Goal: Information Seeking & Learning: Learn about a topic

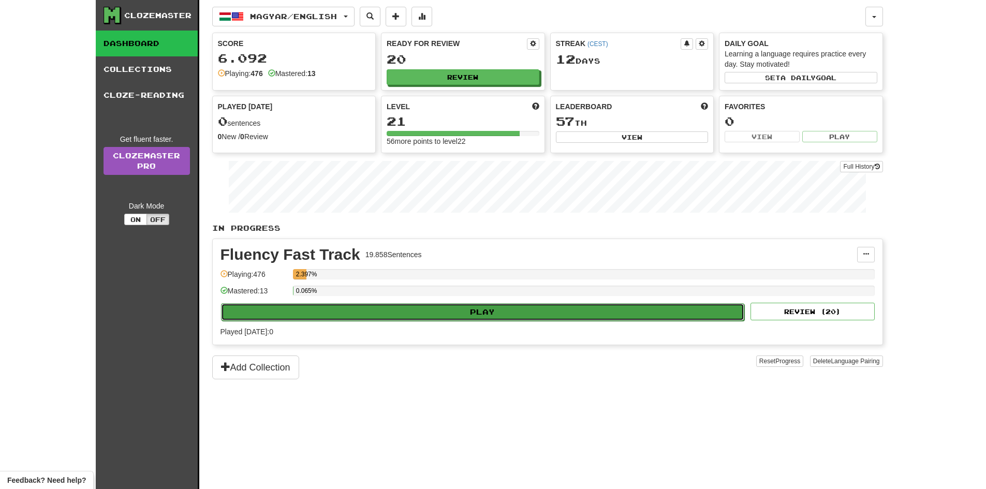
click at [428, 308] on button "Play" at bounding box center [483, 312] width 524 height 18
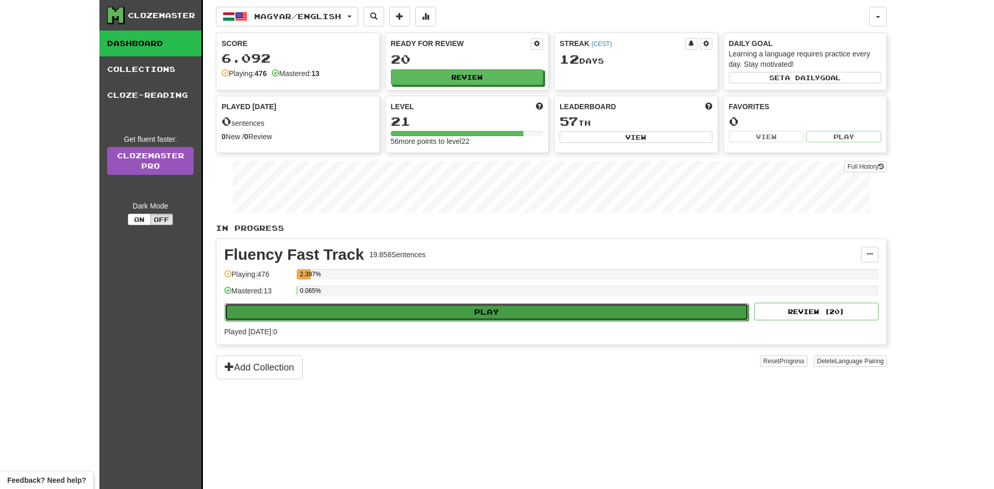
select select "**"
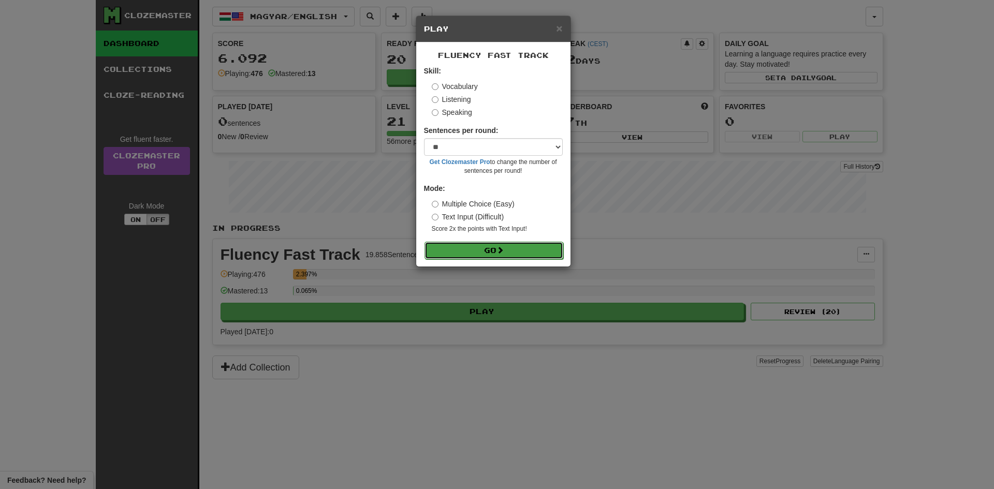
click at [509, 254] on button "Go" at bounding box center [493, 251] width 139 height 18
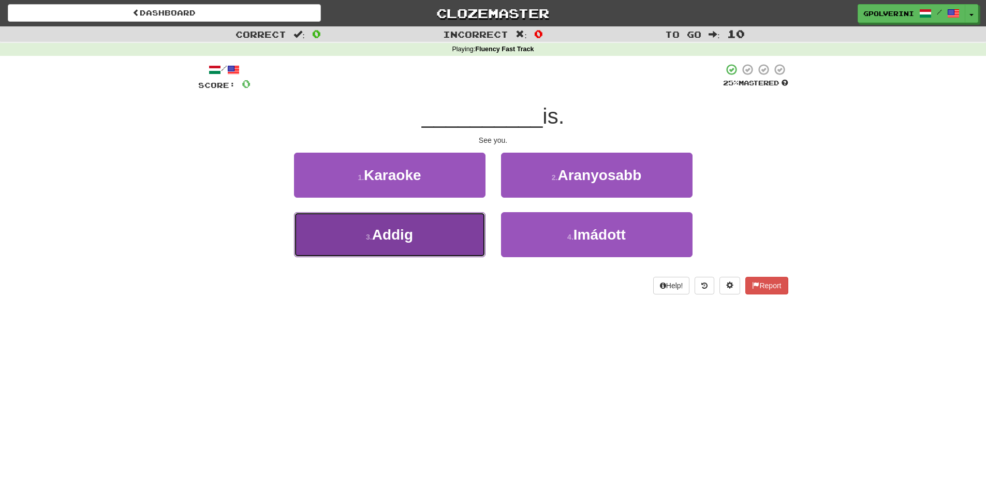
click at [416, 243] on button "3 . Addig" at bounding box center [390, 234] width 192 height 45
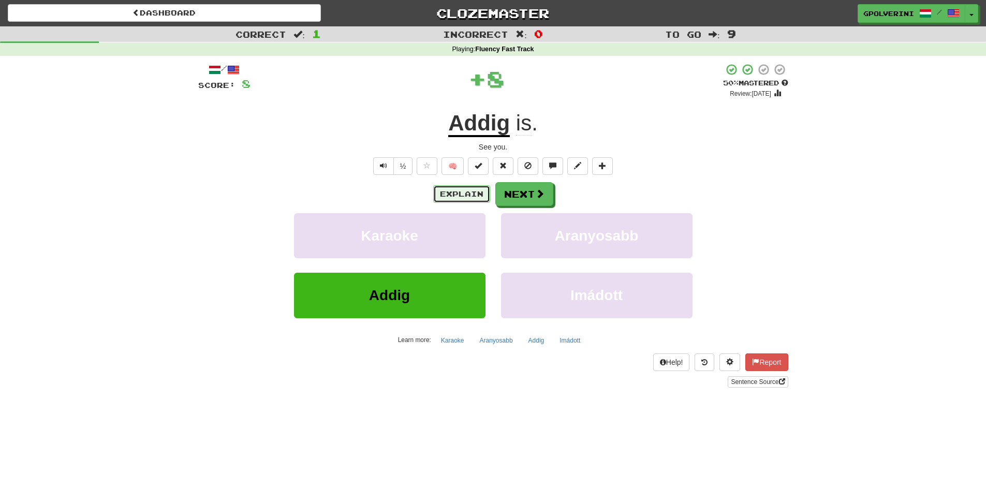
click at [453, 198] on button "Explain" at bounding box center [461, 194] width 57 height 18
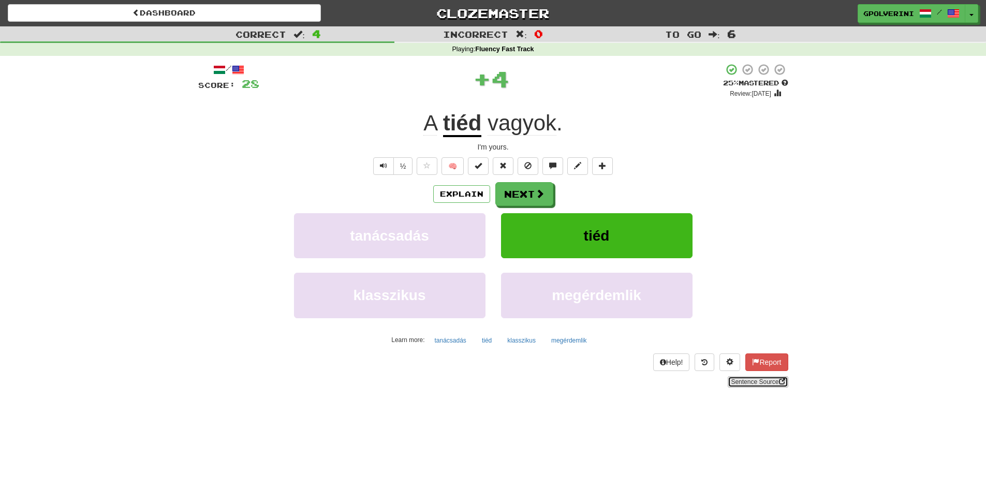
click at [738, 383] on link "Sentence Source" at bounding box center [758, 381] width 60 height 11
click at [552, 189] on button "Next" at bounding box center [525, 195] width 58 height 24
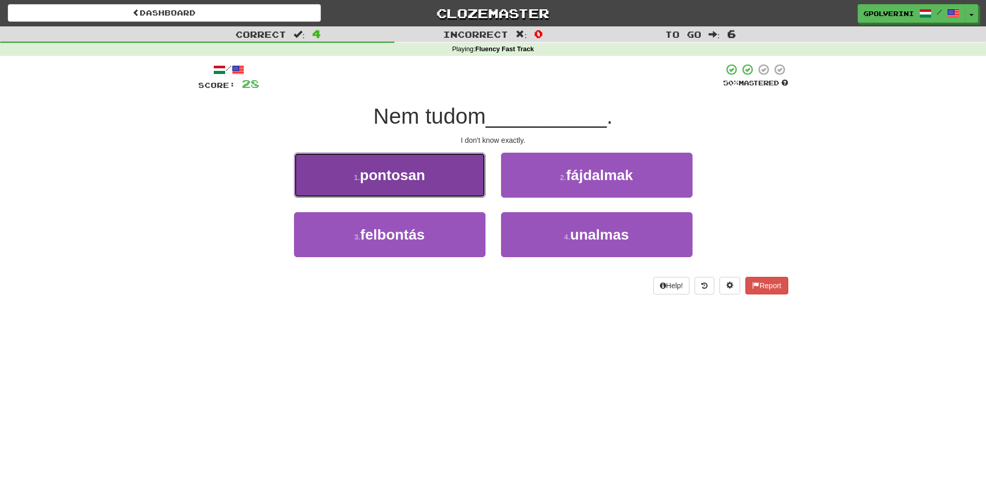
click at [357, 181] on small "1 ." at bounding box center [357, 177] width 6 height 8
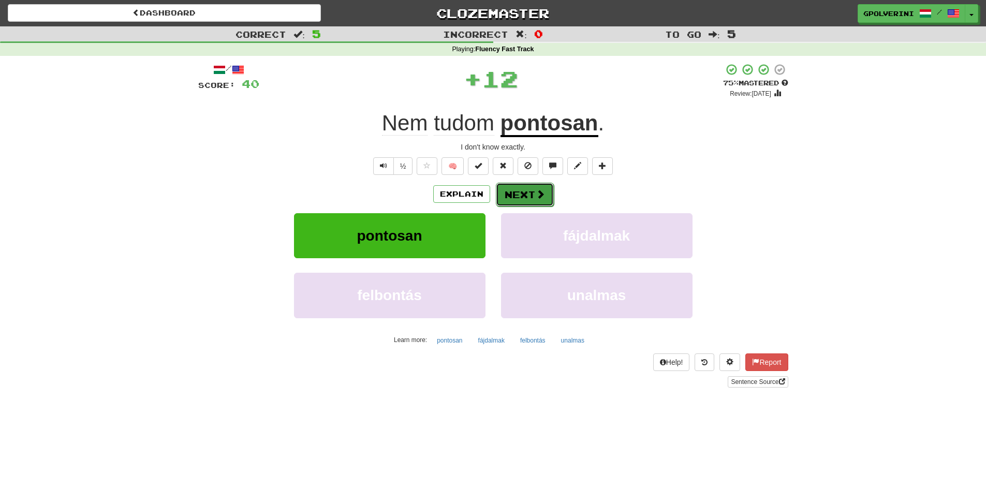
click at [508, 193] on button "Next" at bounding box center [525, 195] width 58 height 24
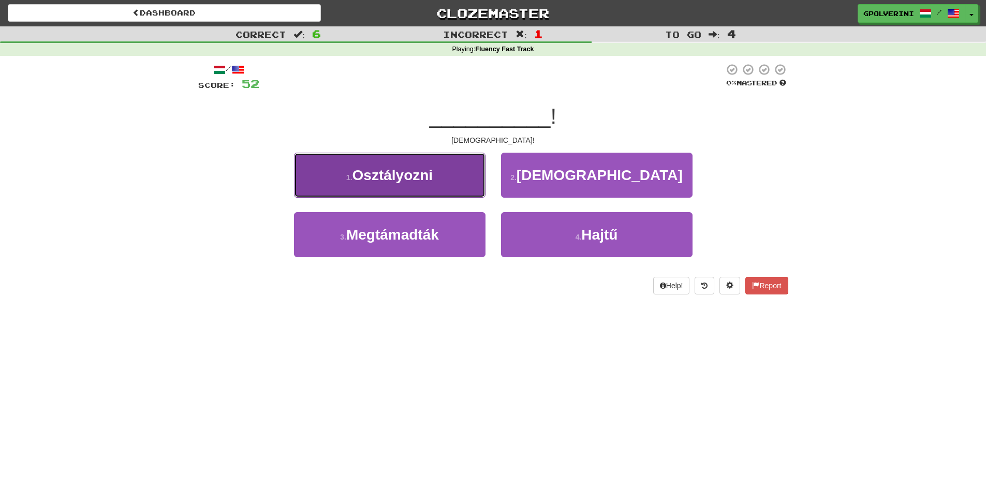
click at [383, 185] on button "1 . Osztályozni" at bounding box center [390, 175] width 192 height 45
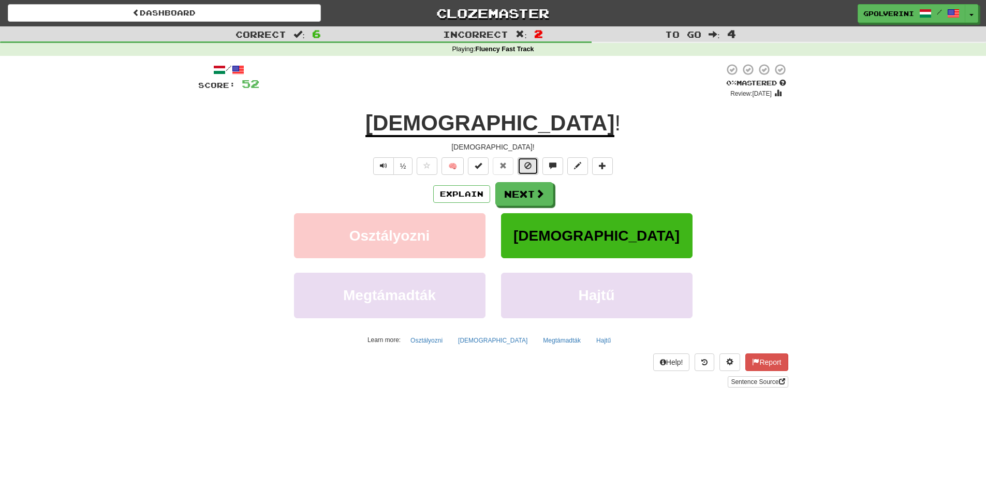
click at [533, 165] on button at bounding box center [528, 166] width 21 height 18
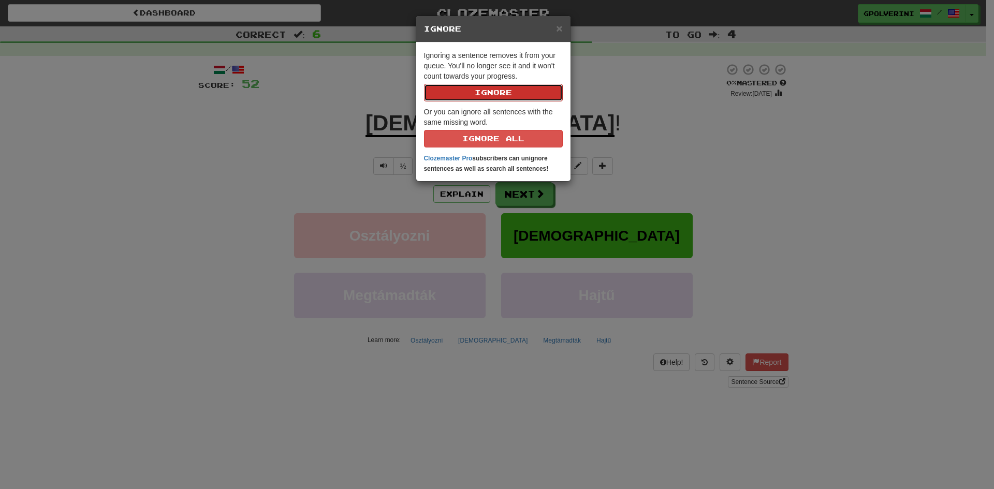
click at [481, 94] on button "Ignore" at bounding box center [493, 93] width 139 height 18
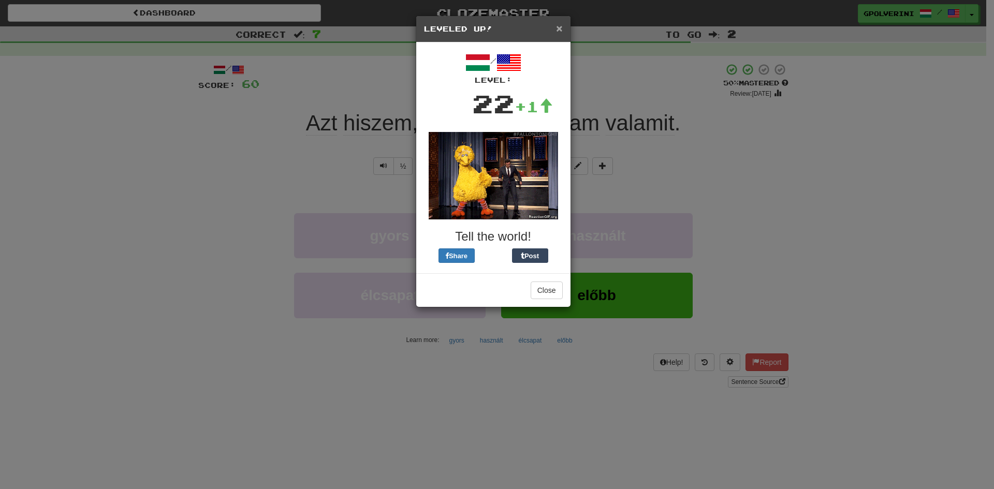
click at [559, 28] on span "×" at bounding box center [559, 28] width 6 height 12
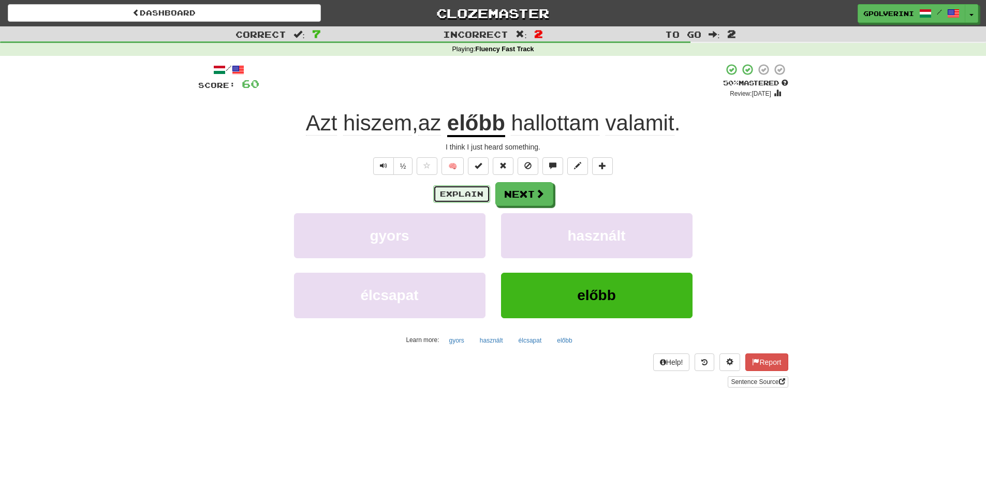
click at [475, 197] on button "Explain" at bounding box center [461, 194] width 57 height 18
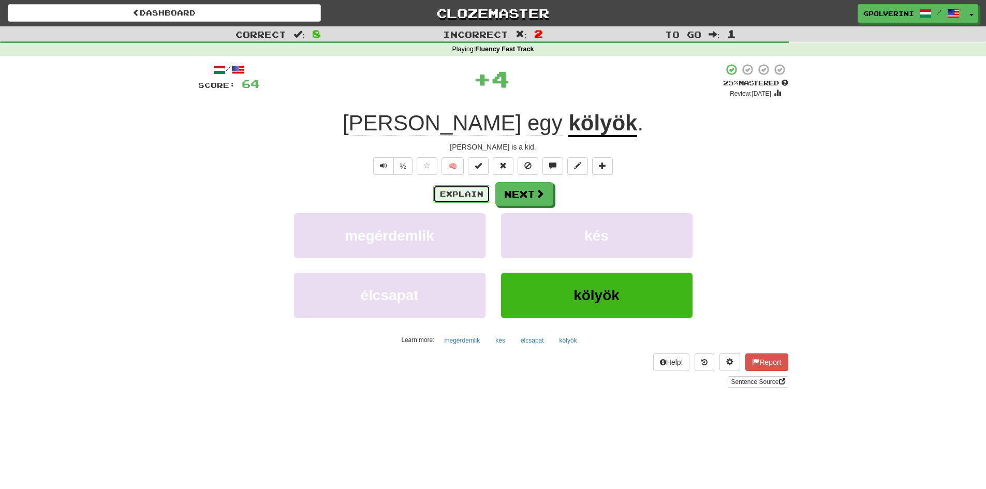
click at [475, 197] on button "Explain" at bounding box center [461, 194] width 57 height 18
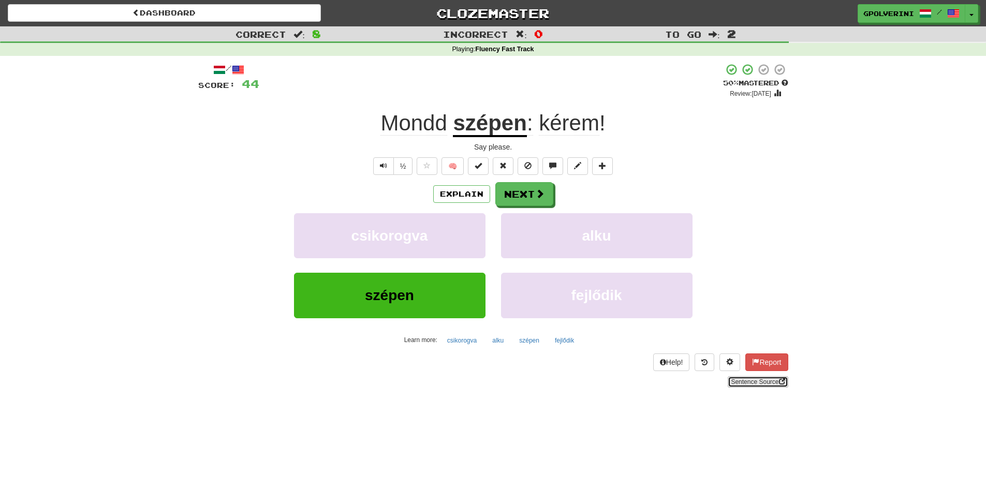
click at [765, 383] on link "Sentence Source" at bounding box center [758, 381] width 60 height 11
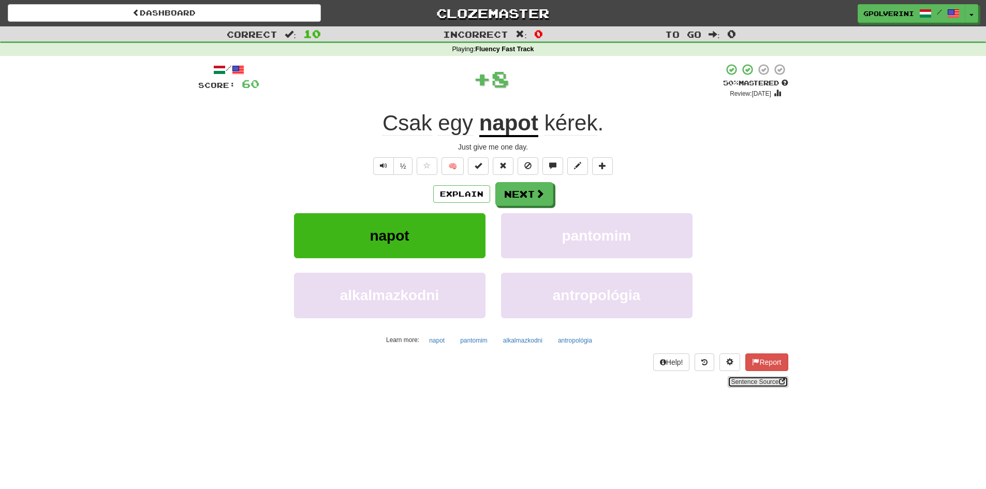
click at [758, 381] on link "Sentence Source" at bounding box center [758, 381] width 60 height 11
click at [521, 188] on button "Next" at bounding box center [525, 195] width 58 height 24
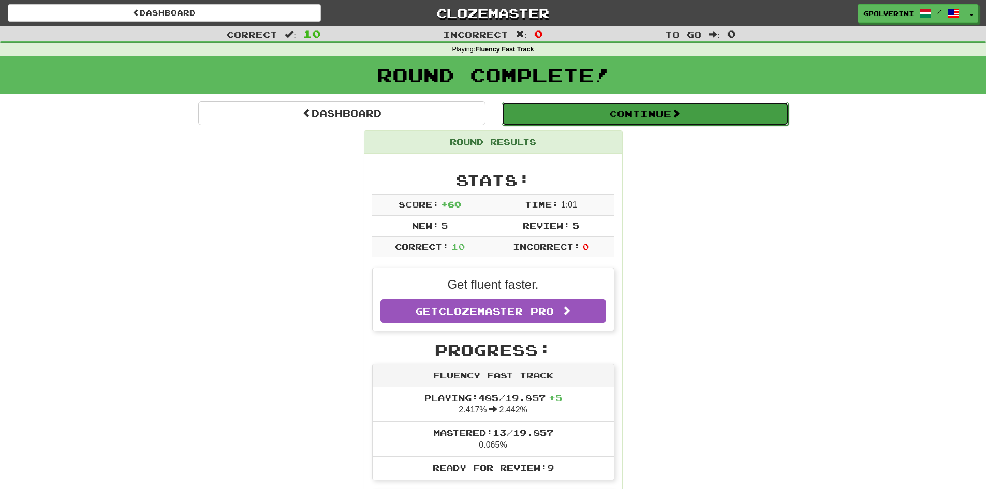
click at [605, 119] on button "Continue" at bounding box center [645, 114] width 287 height 24
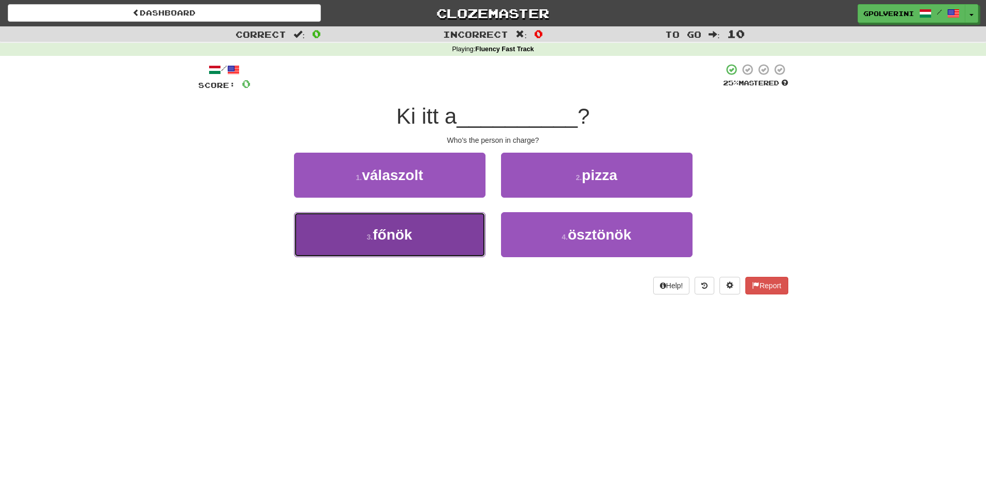
click at [418, 230] on button "3 . főnök" at bounding box center [390, 234] width 192 height 45
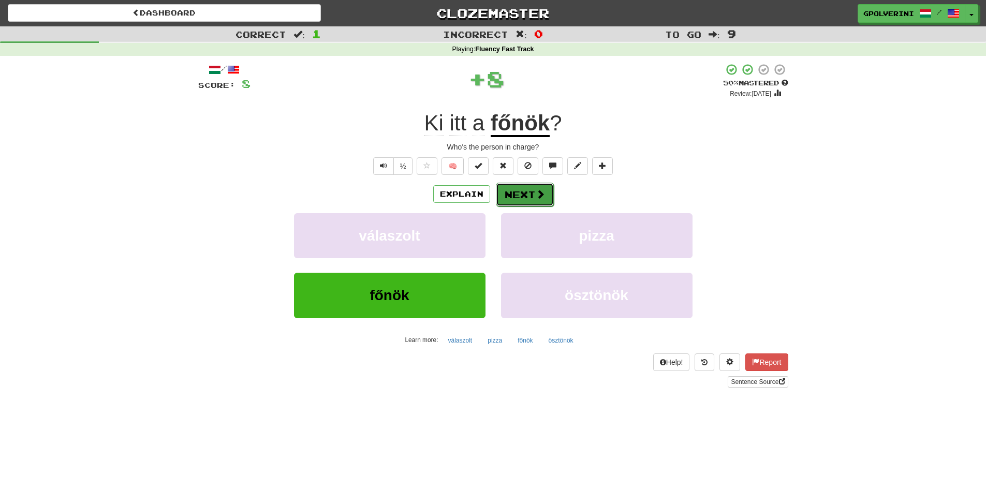
click at [528, 193] on button "Next" at bounding box center [525, 195] width 58 height 24
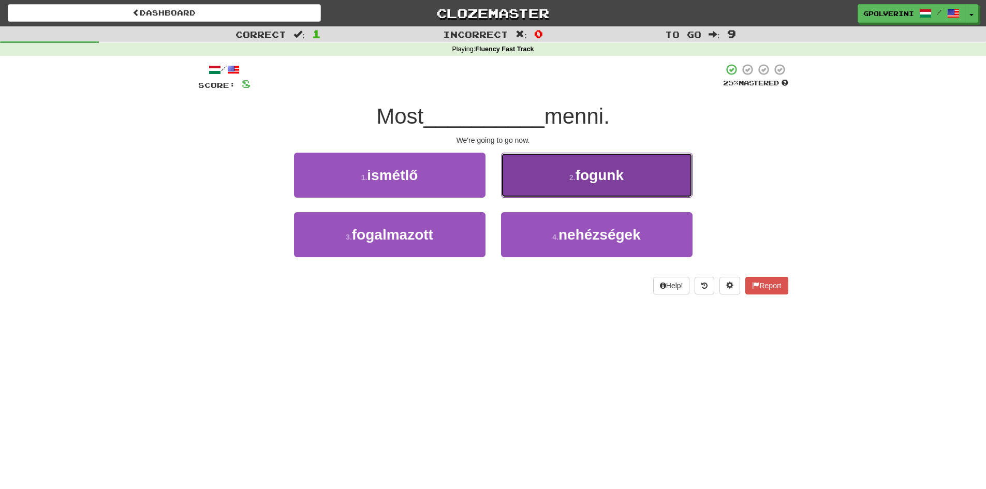
click at [536, 185] on button "2 . fogunk" at bounding box center [597, 175] width 192 height 45
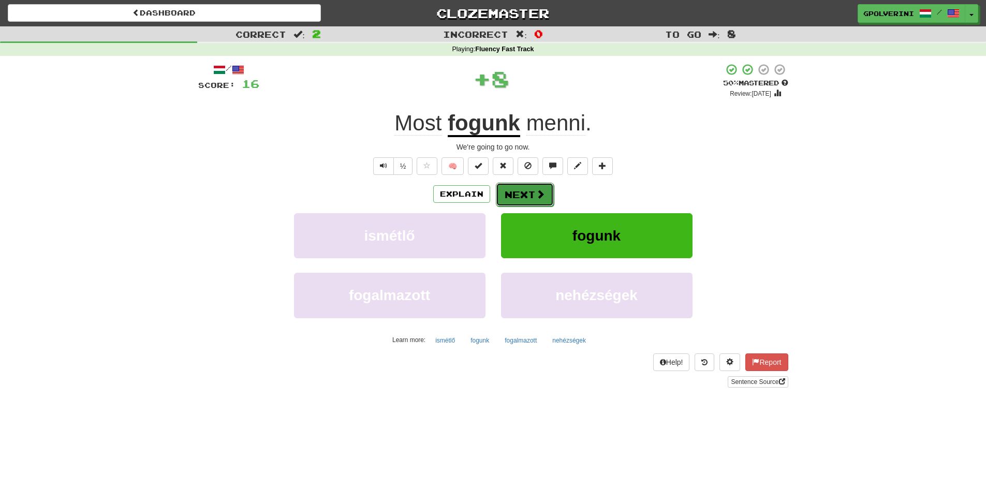
click at [536, 194] on span at bounding box center [540, 193] width 9 height 9
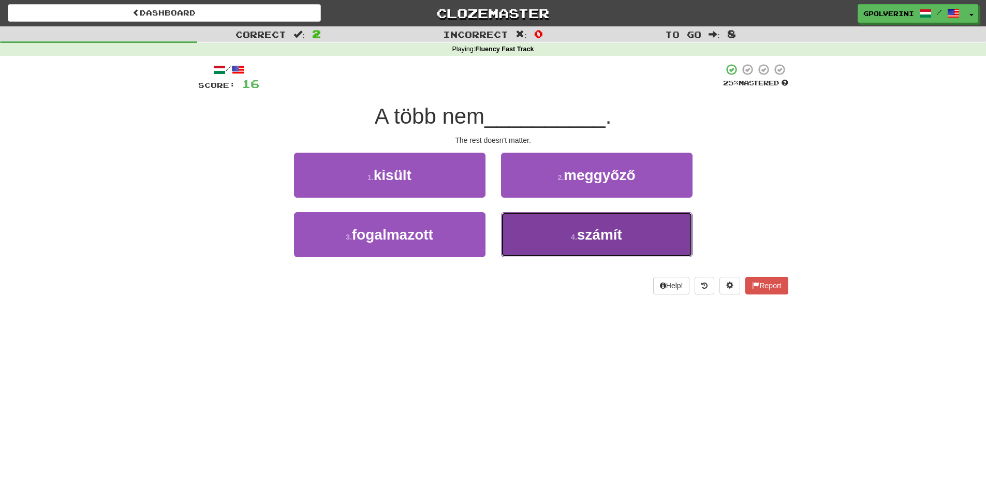
click at [541, 233] on button "4 . számít" at bounding box center [597, 234] width 192 height 45
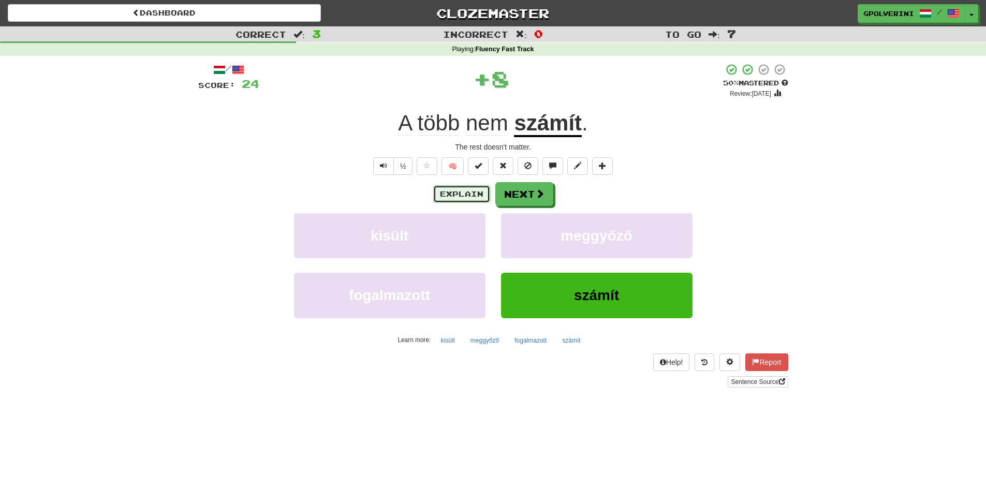
click at [475, 195] on button "Explain" at bounding box center [461, 194] width 57 height 18
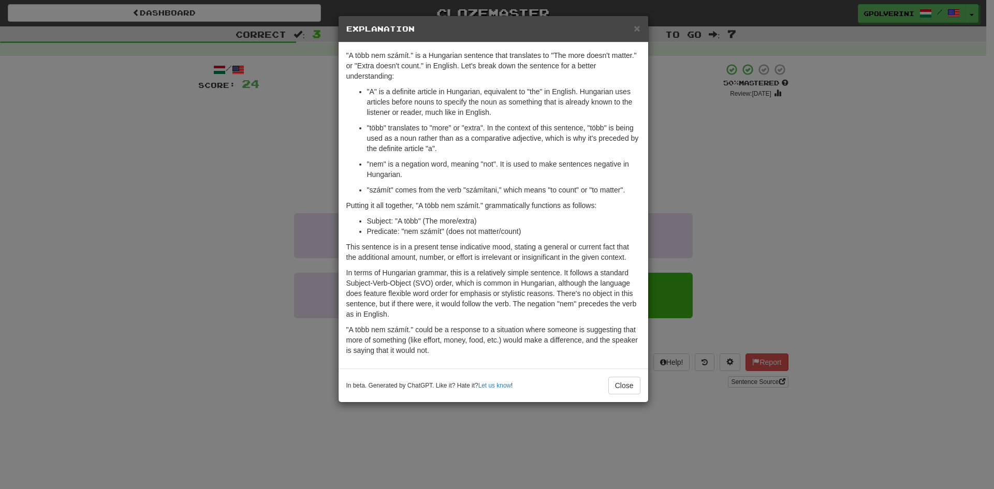
click at [744, 181] on div "× Explanation "A több nem számít." is a Hungarian sentence that translates to "…" at bounding box center [497, 244] width 994 height 489
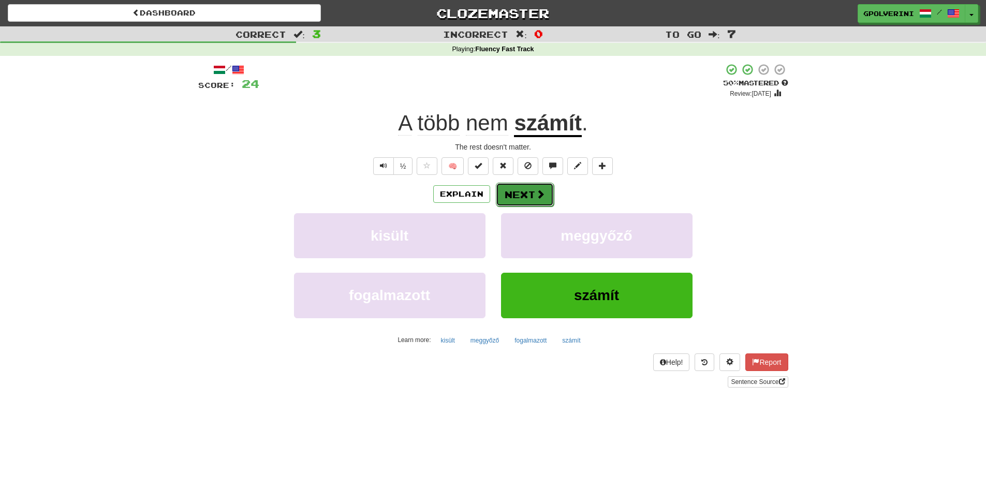
click at [539, 200] on button "Next" at bounding box center [525, 195] width 58 height 24
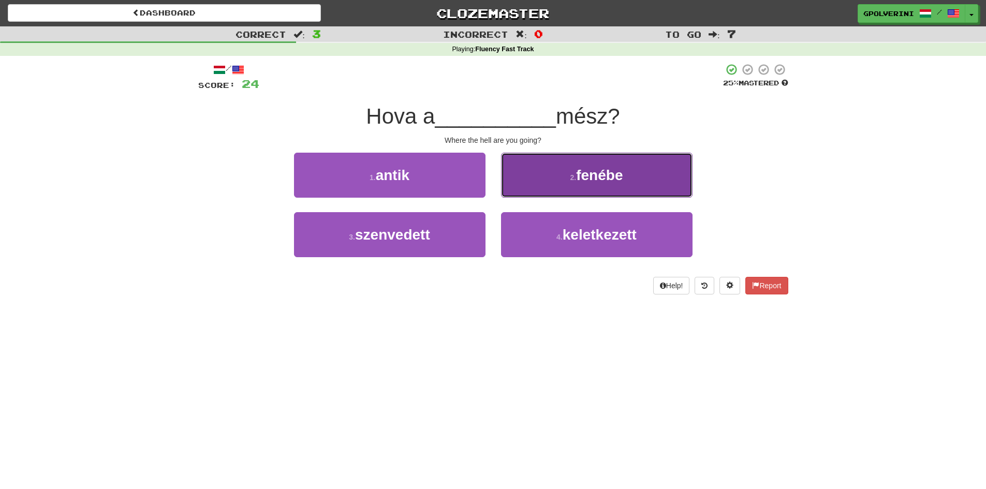
click at [546, 174] on button "2 . [GEOGRAPHIC_DATA]" at bounding box center [597, 175] width 192 height 45
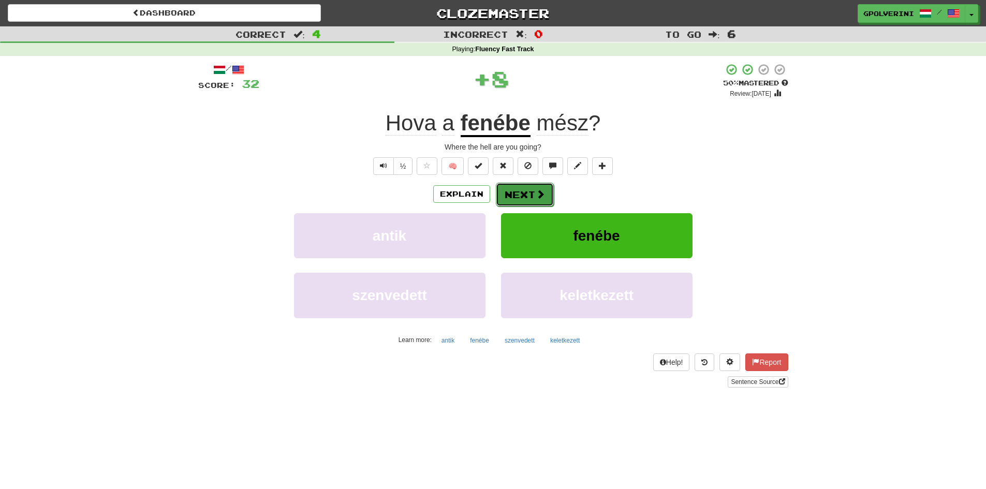
click at [532, 187] on button "Next" at bounding box center [525, 195] width 58 height 24
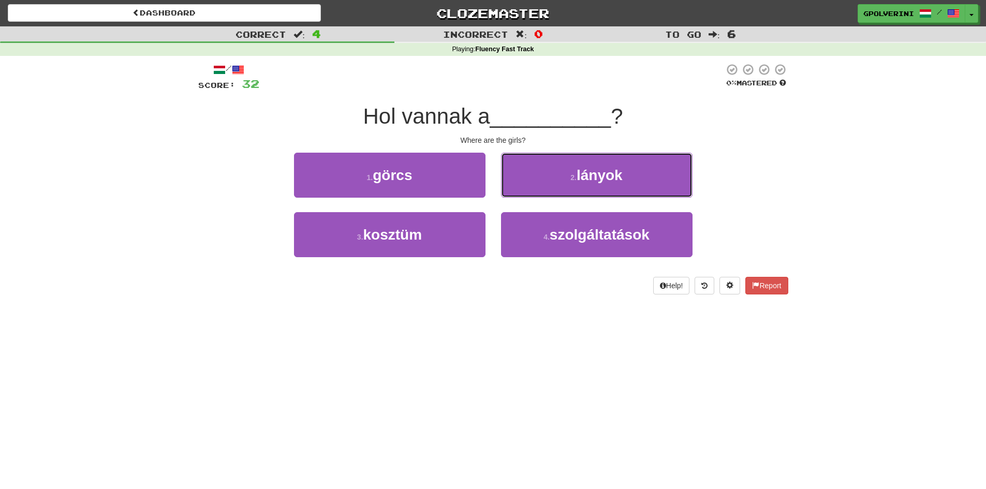
click at [532, 187] on button "2 . lányok" at bounding box center [597, 175] width 192 height 45
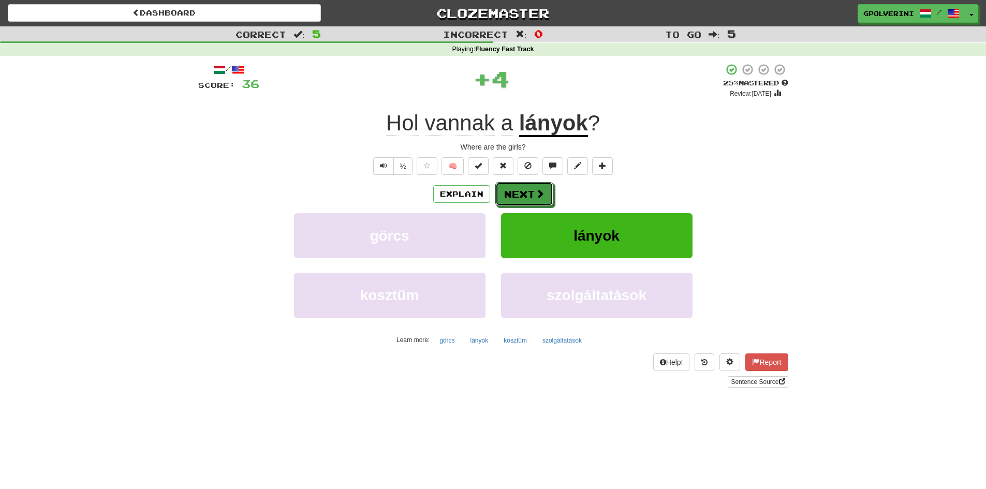
click at [532, 187] on button "Next" at bounding box center [524, 194] width 58 height 24
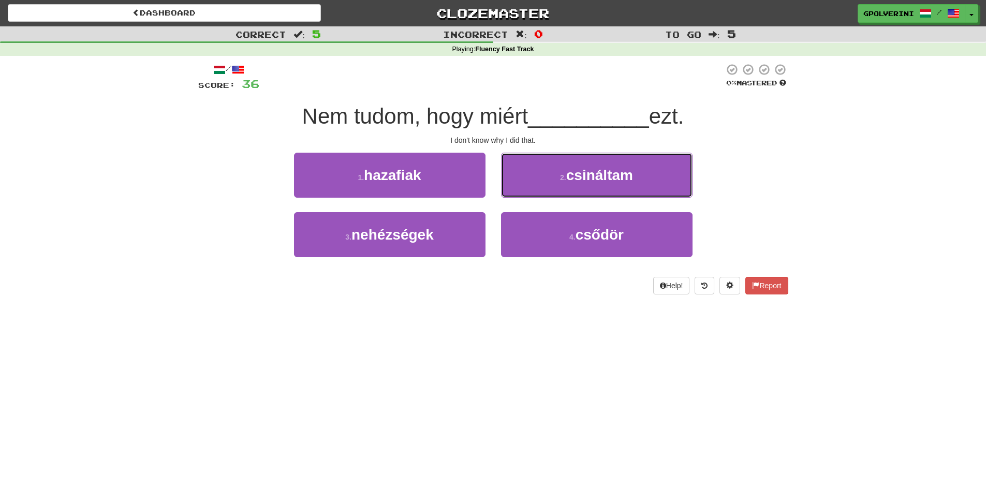
click at [532, 187] on button "2 . csináltam" at bounding box center [597, 175] width 192 height 45
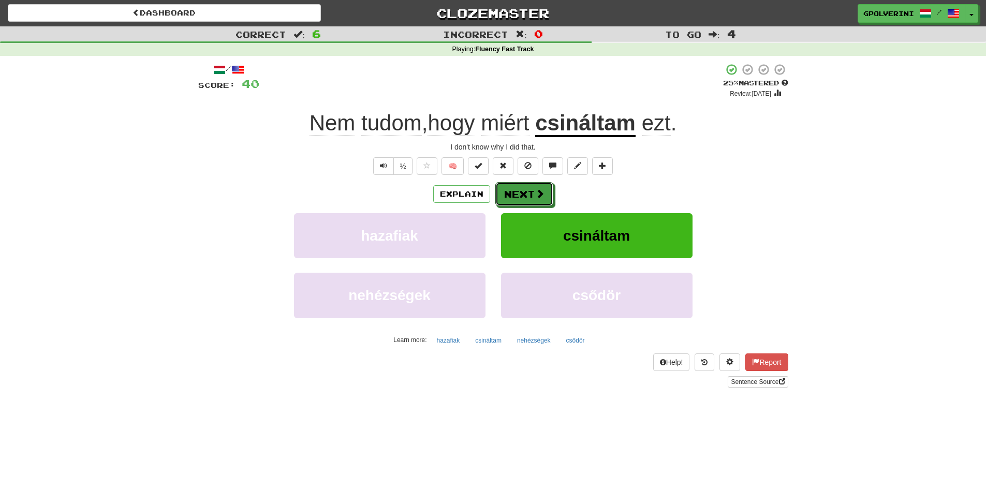
click at [532, 187] on button "Next" at bounding box center [524, 194] width 58 height 24
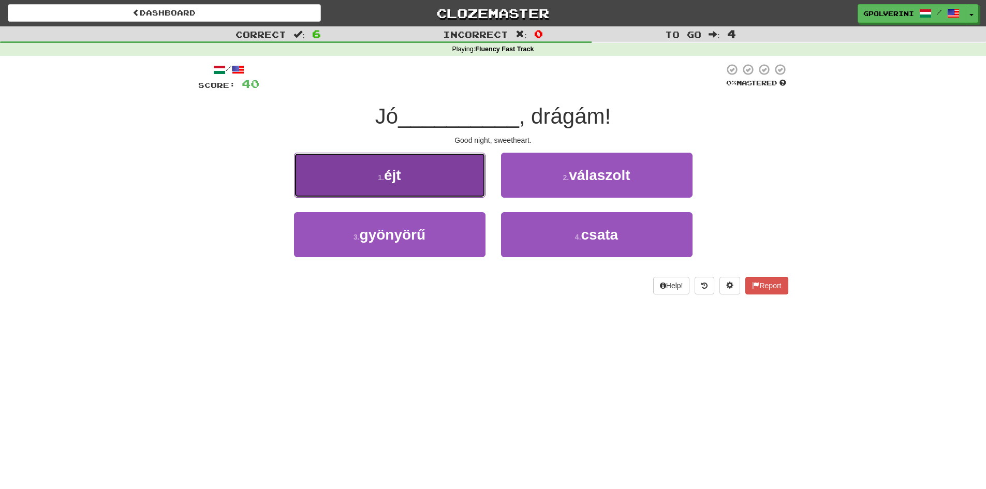
click at [404, 177] on button "1 . éjt" at bounding box center [390, 175] width 192 height 45
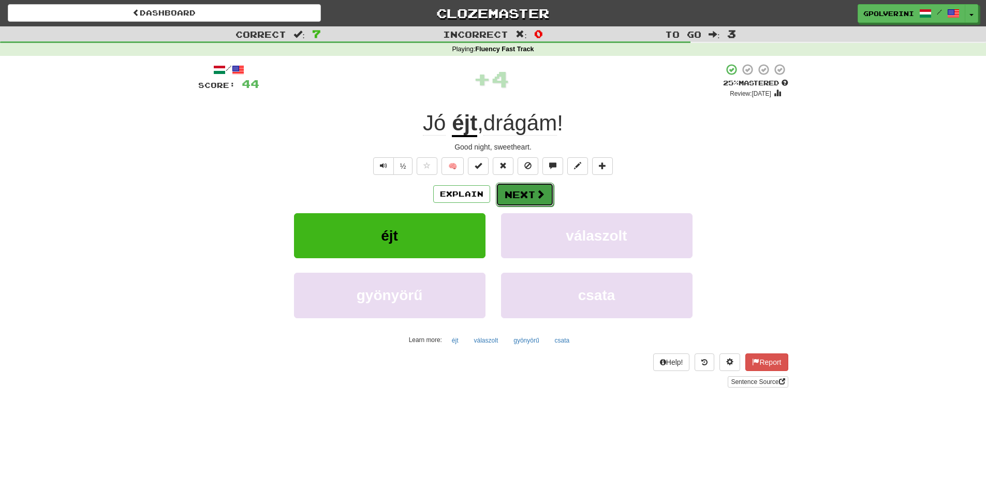
click at [532, 195] on button "Next" at bounding box center [525, 195] width 58 height 24
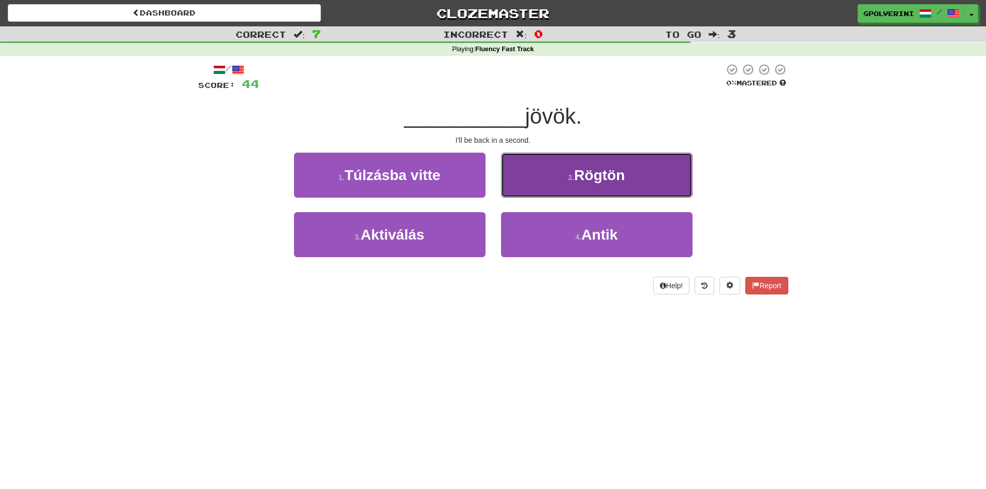
click at [534, 185] on button "2 . Rögtön" at bounding box center [597, 175] width 192 height 45
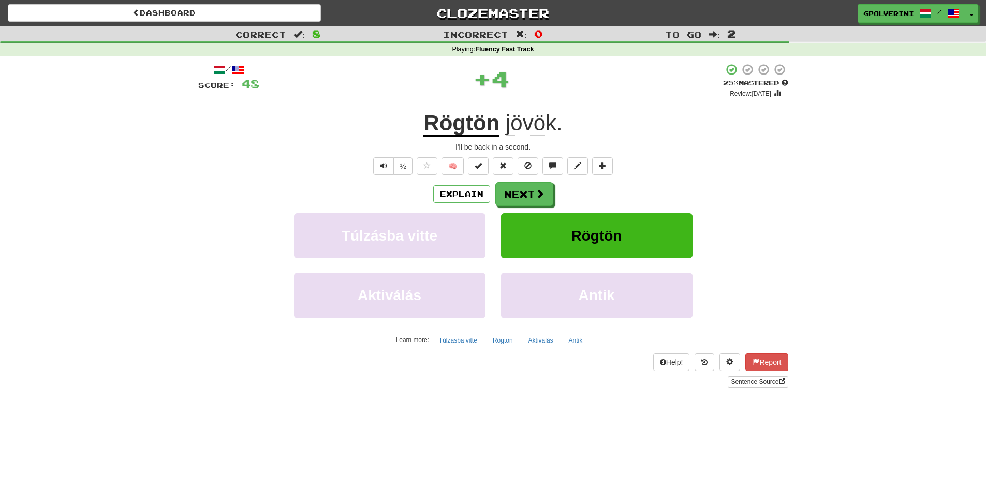
click at [492, 127] on u "Rögtön" at bounding box center [461, 124] width 76 height 26
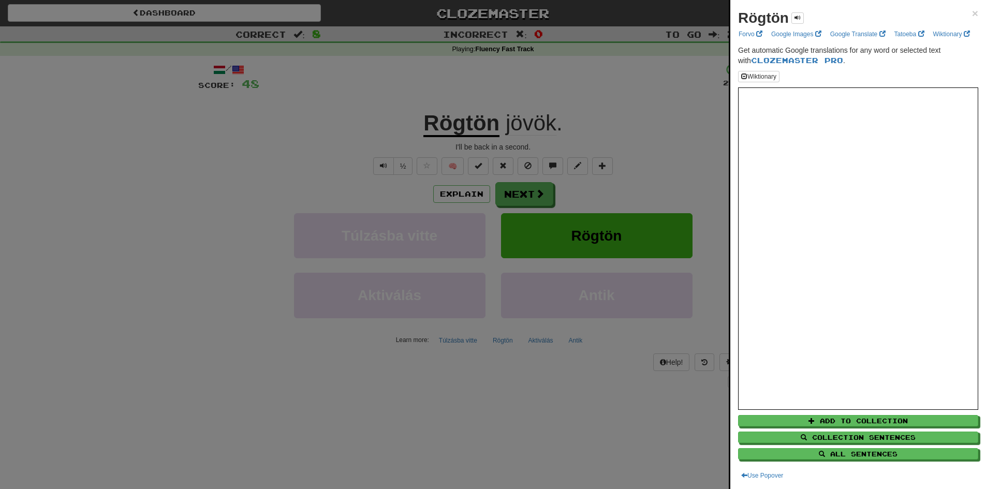
click at [565, 169] on div at bounding box center [493, 244] width 986 height 489
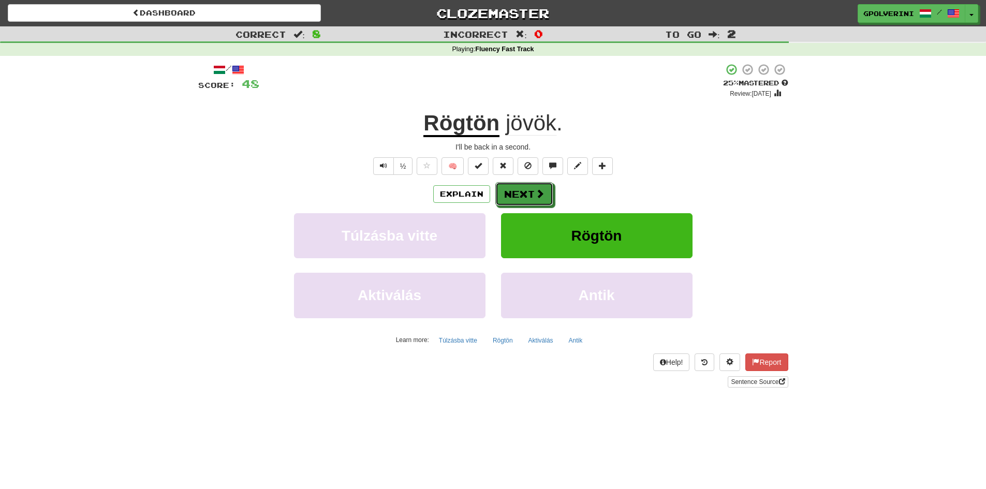
click at [538, 192] on span at bounding box center [539, 193] width 9 height 9
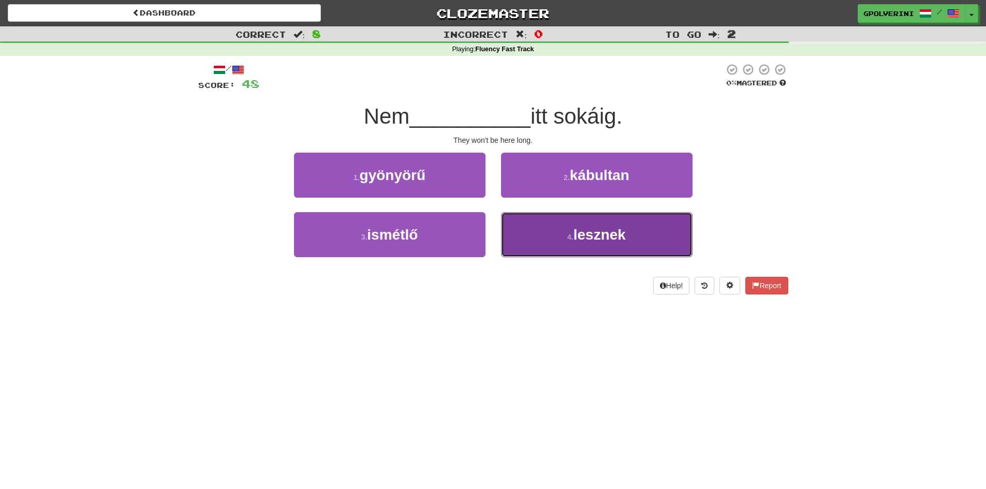
click at [533, 224] on button "4 . lesznek" at bounding box center [597, 234] width 192 height 45
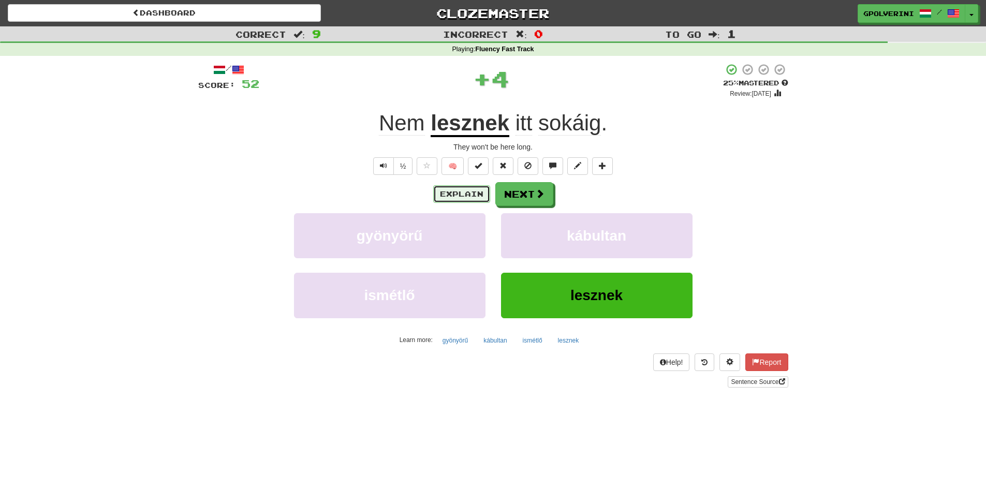
click at [478, 195] on button "Explain" at bounding box center [461, 194] width 57 height 18
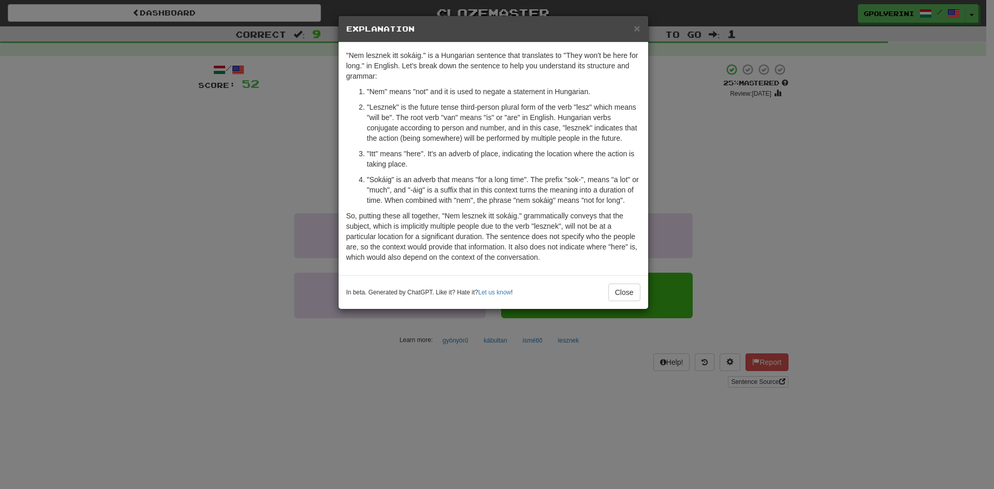
click at [782, 213] on div "× Explanation "Nem lesznek itt sokáig." is a Hungarian sentence that translates…" at bounding box center [497, 244] width 994 height 489
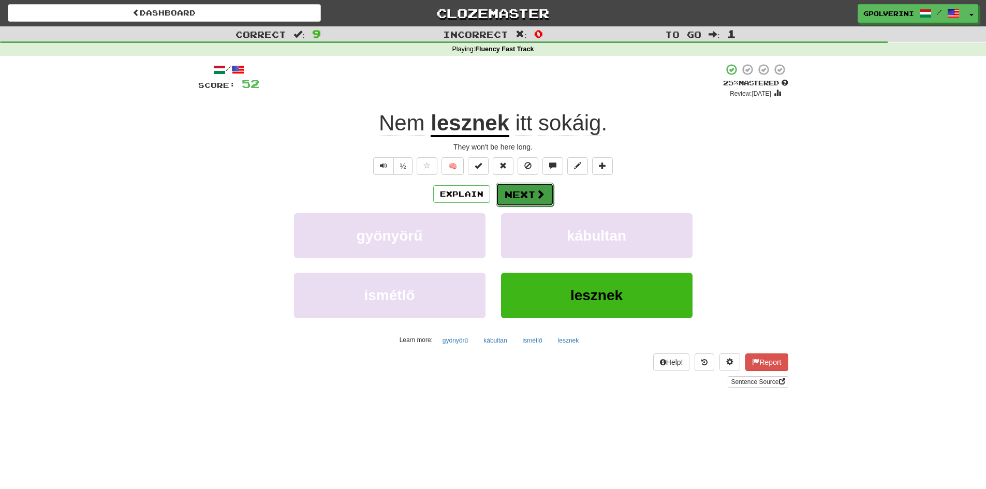
click at [536, 196] on span at bounding box center [540, 193] width 9 height 9
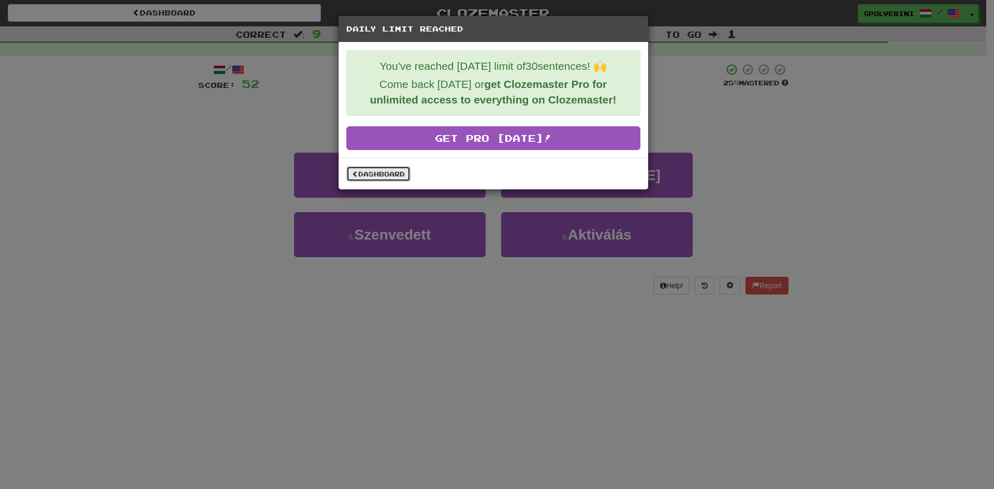
click at [394, 177] on link "Dashboard" at bounding box center [378, 174] width 64 height 16
